Goal: Task Accomplishment & Management: Complete application form

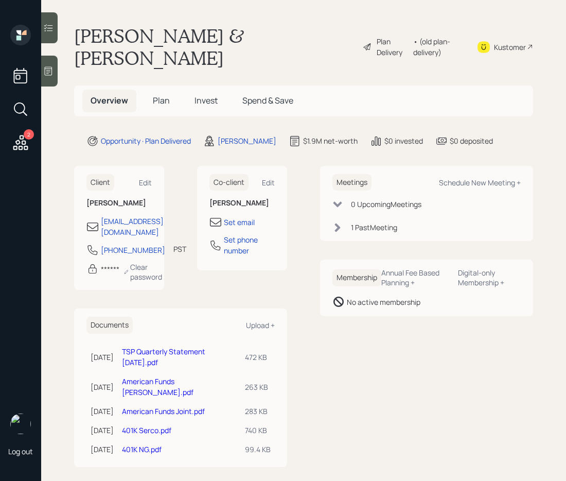
click at [157, 95] on span "Plan" at bounding box center [161, 100] width 17 height 11
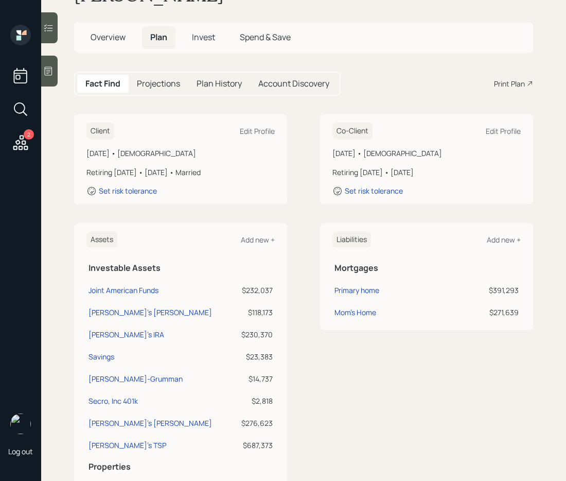
scroll to position [59, 0]
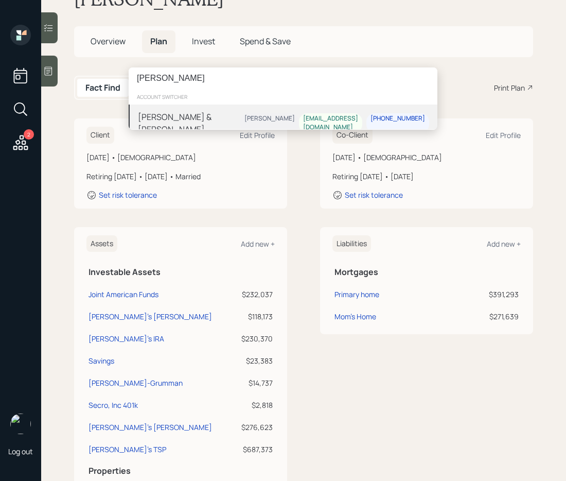
type input "[PERSON_NAME]"
click at [192, 113] on div "[PERSON_NAME] & [PERSON_NAME]" at bounding box center [189, 123] width 102 height 25
